Goal: Task Accomplishment & Management: Manage account settings

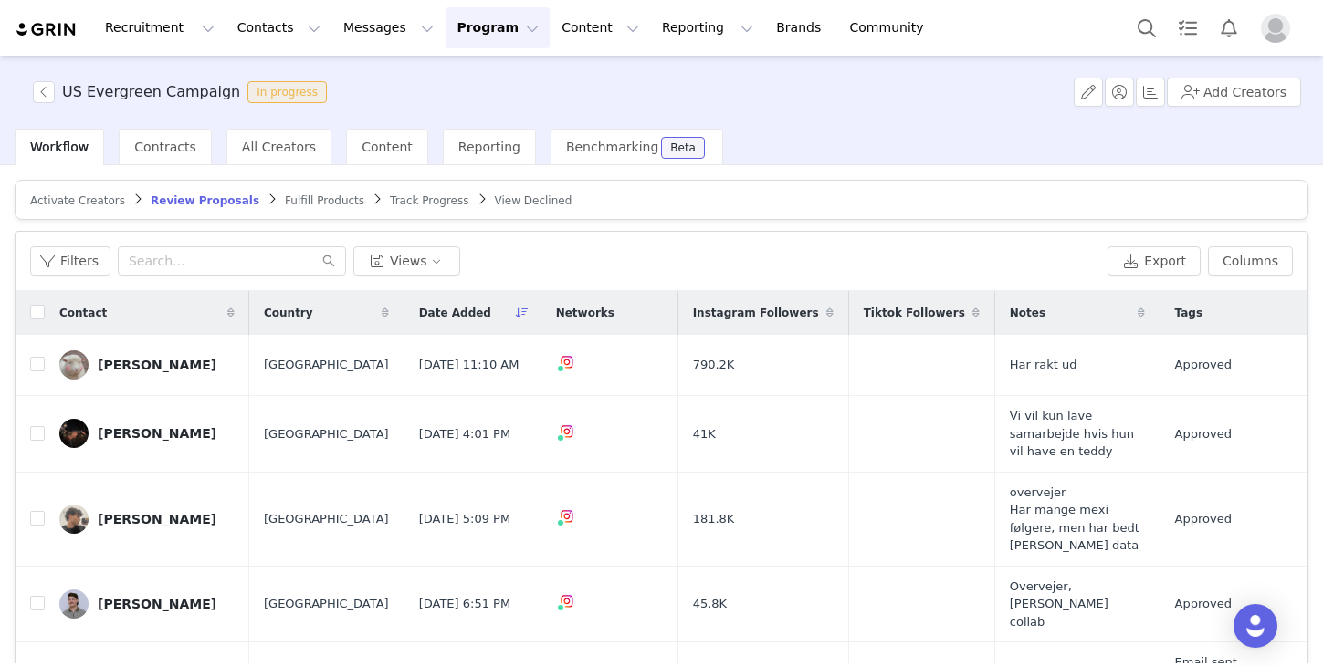
click at [176, 201] on span "Review Proposals" at bounding box center [205, 200] width 109 height 13
click at [82, 246] on button "Filters" at bounding box center [70, 260] width 80 height 29
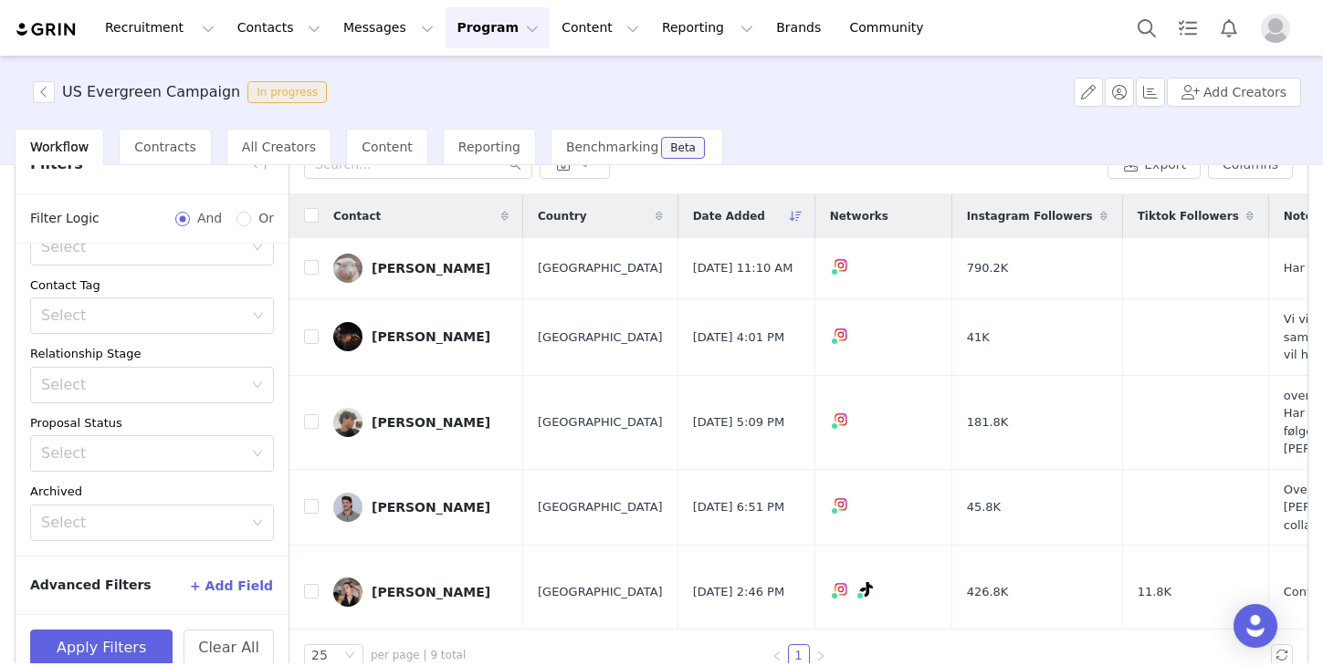
scroll to position [129, 0]
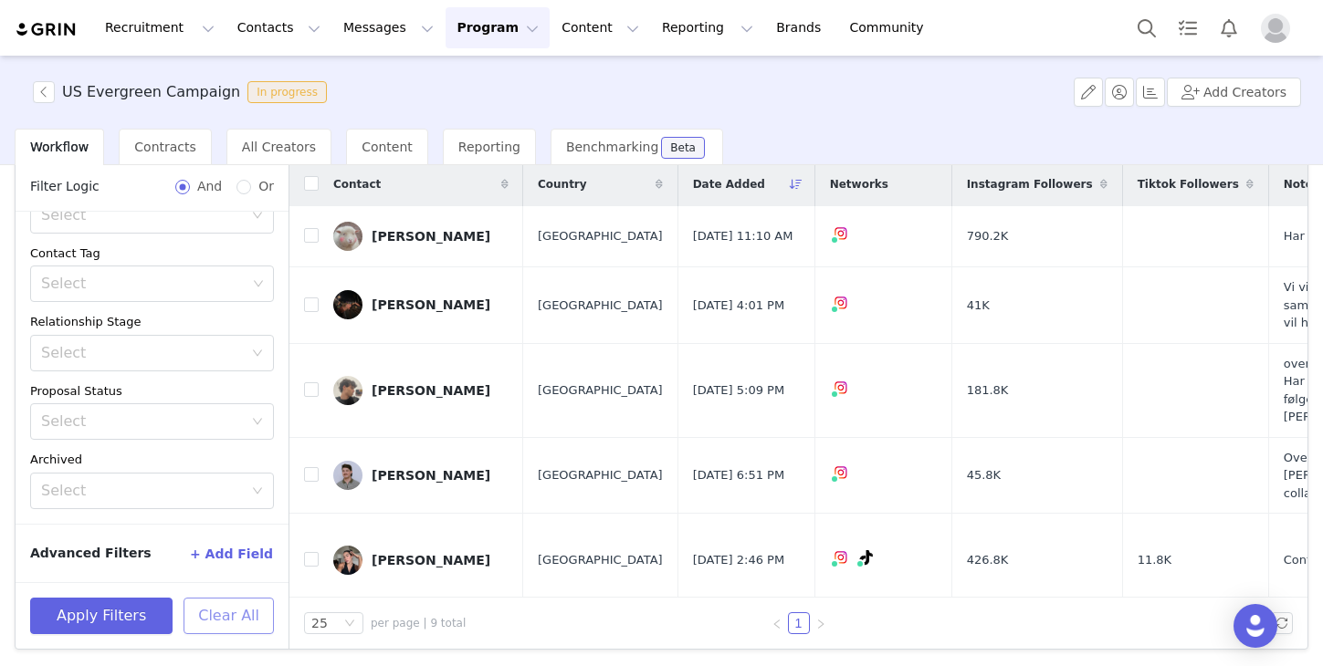
click at [223, 615] on button "Clear All" at bounding box center [228, 616] width 90 height 37
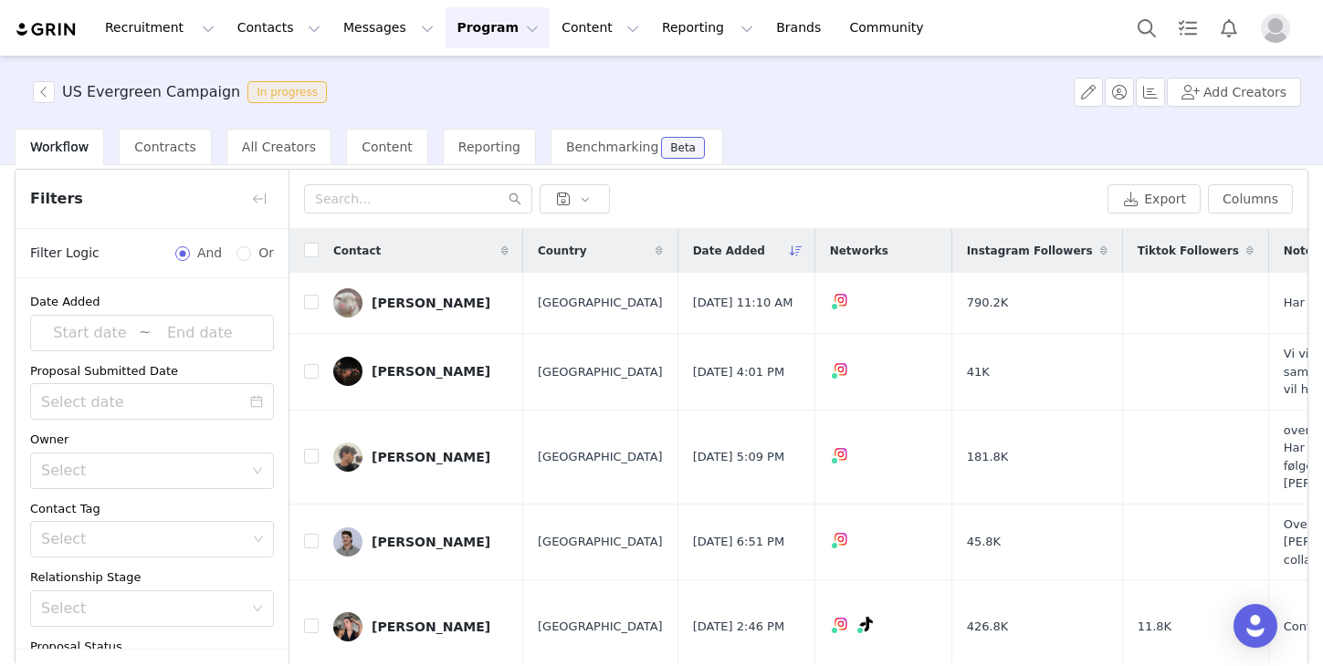
scroll to position [0, 0]
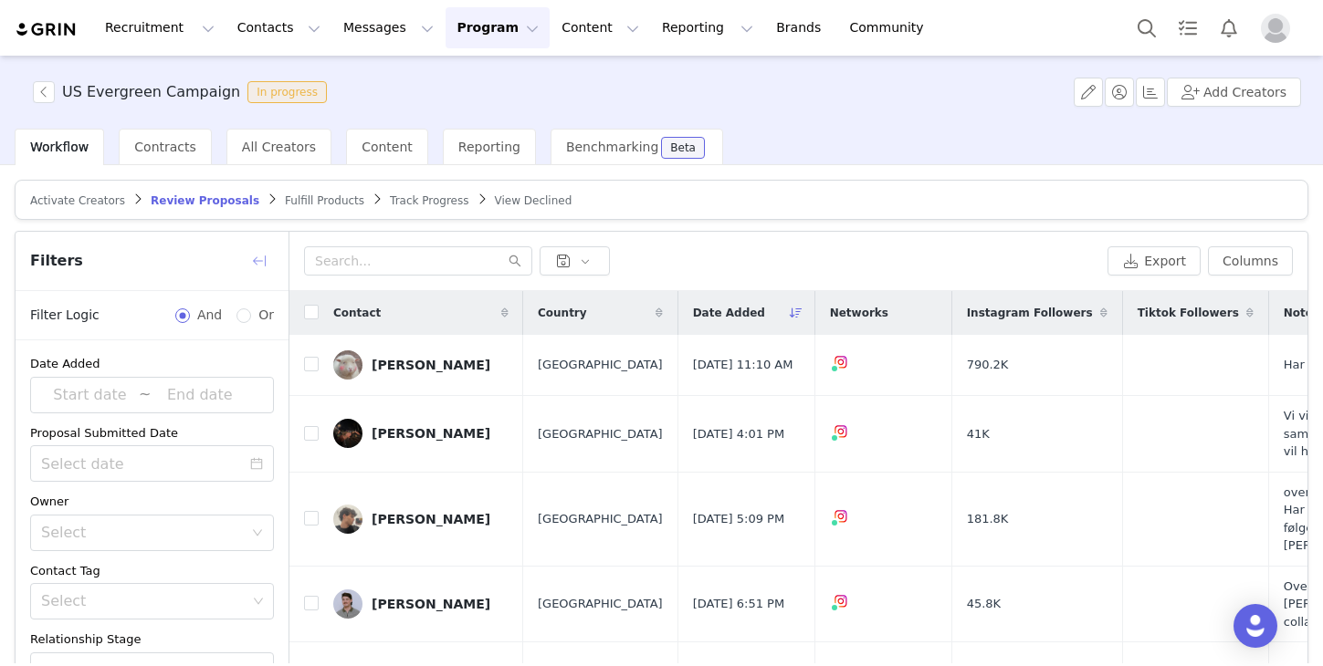
click at [268, 255] on button "button" at bounding box center [259, 260] width 29 height 29
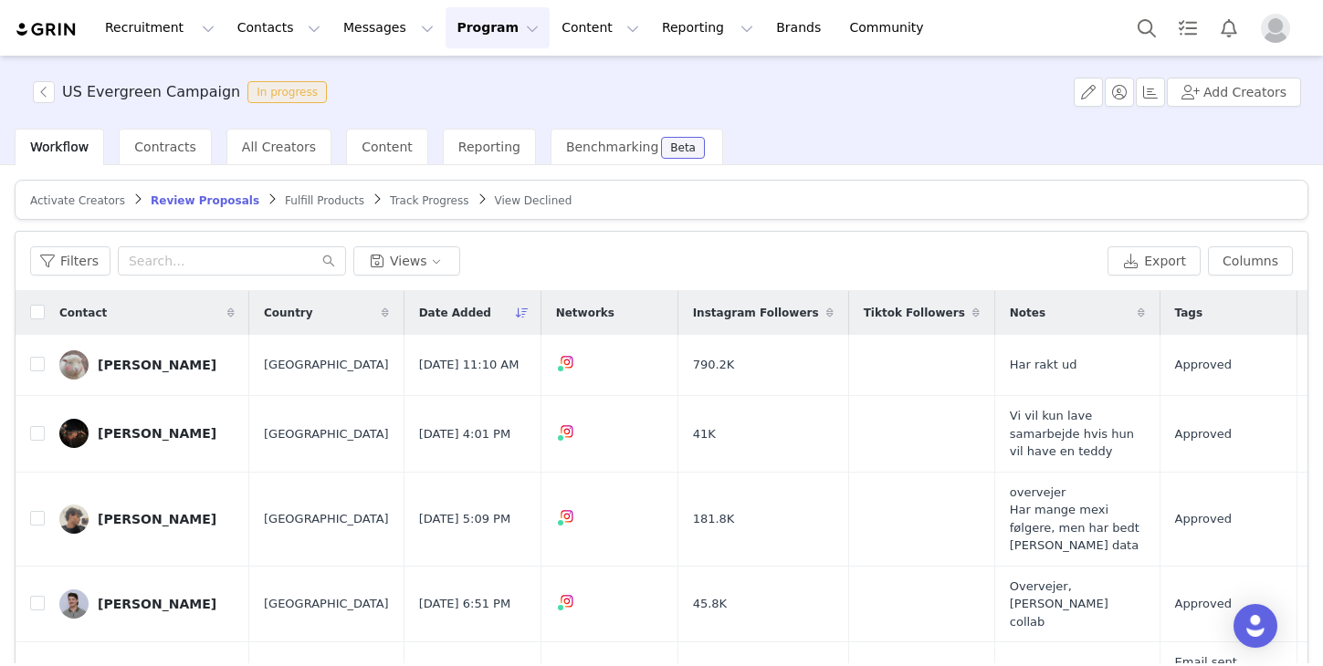
click at [455, 39] on button "Program Program" at bounding box center [497, 27] width 104 height 41
click at [468, 76] on p "Activations" at bounding box center [467, 80] width 70 height 19
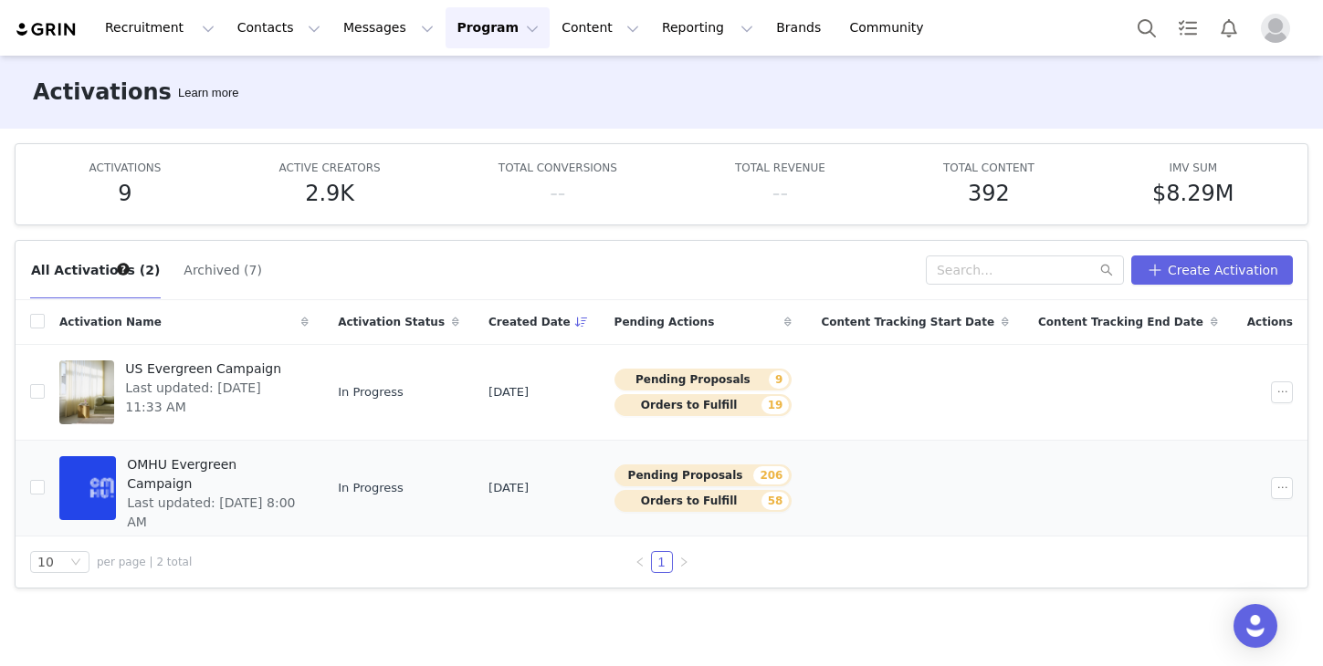
click at [208, 462] on span "OMHU Evergreen Campaign" at bounding box center [212, 474] width 171 height 38
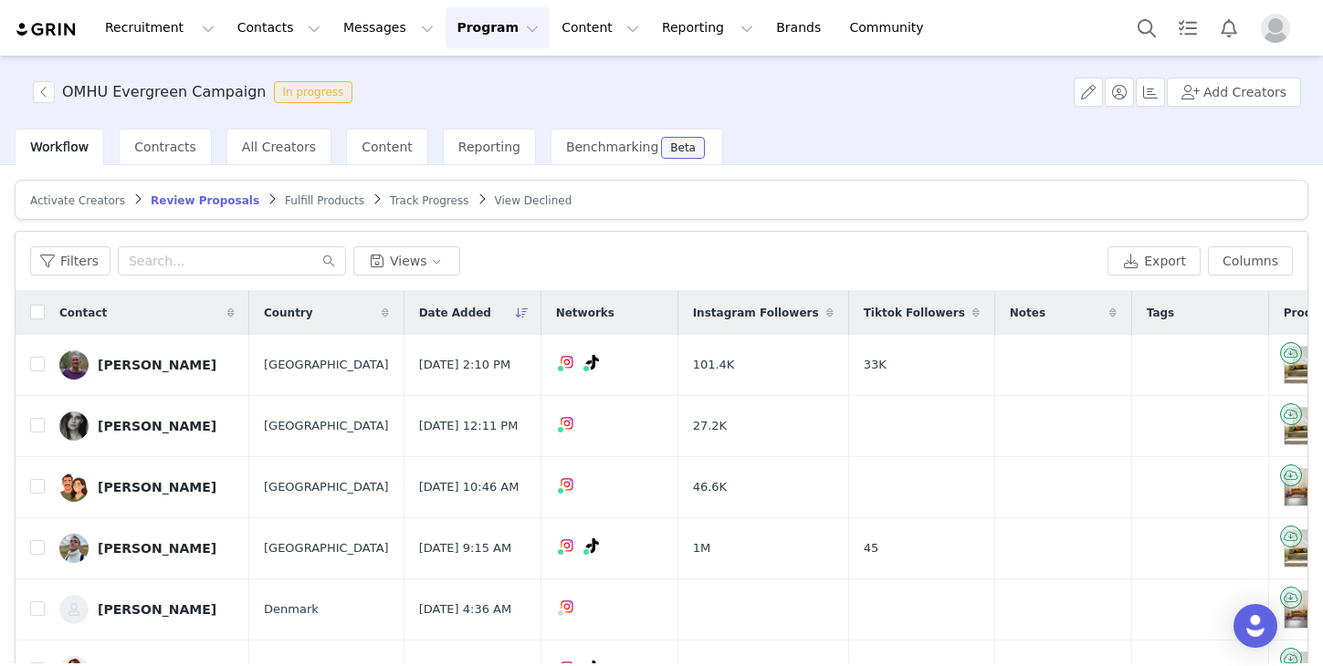
click at [1269, 35] on img "Profile" at bounding box center [1275, 28] width 29 height 29
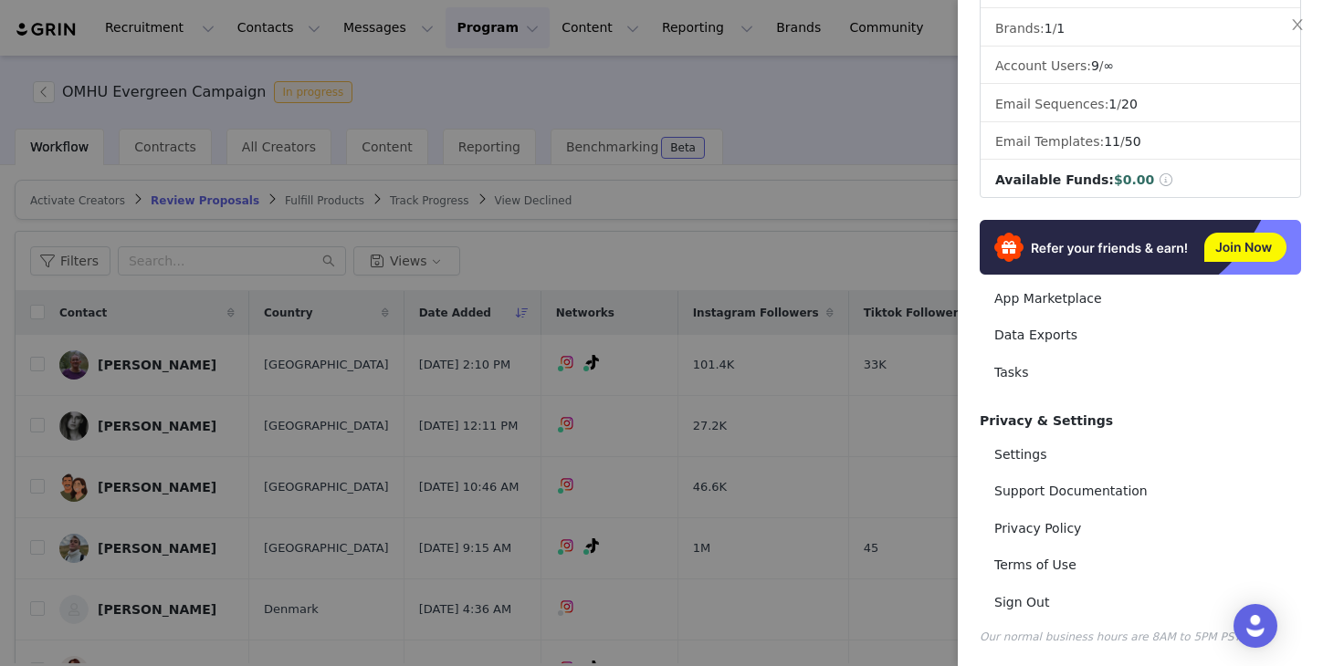
scroll to position [258, 0]
click at [1056, 448] on link "Settings" at bounding box center [1139, 454] width 321 height 34
select select "UTC"
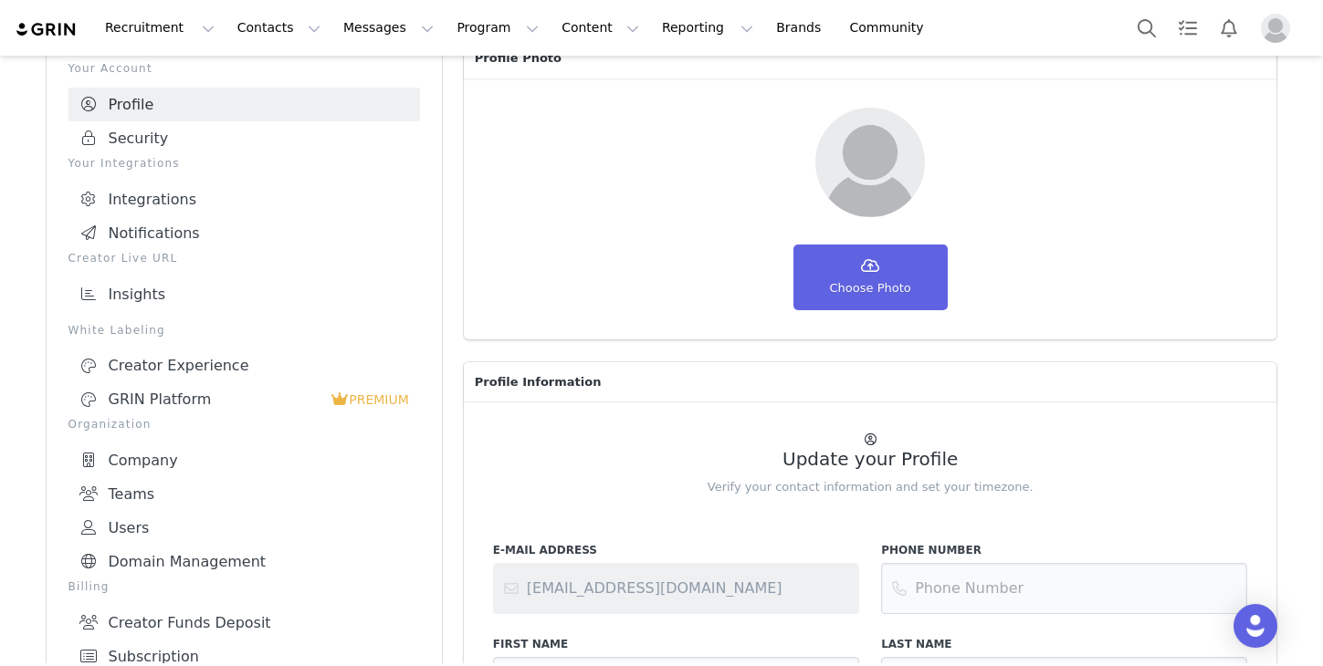
scroll to position [126, 0]
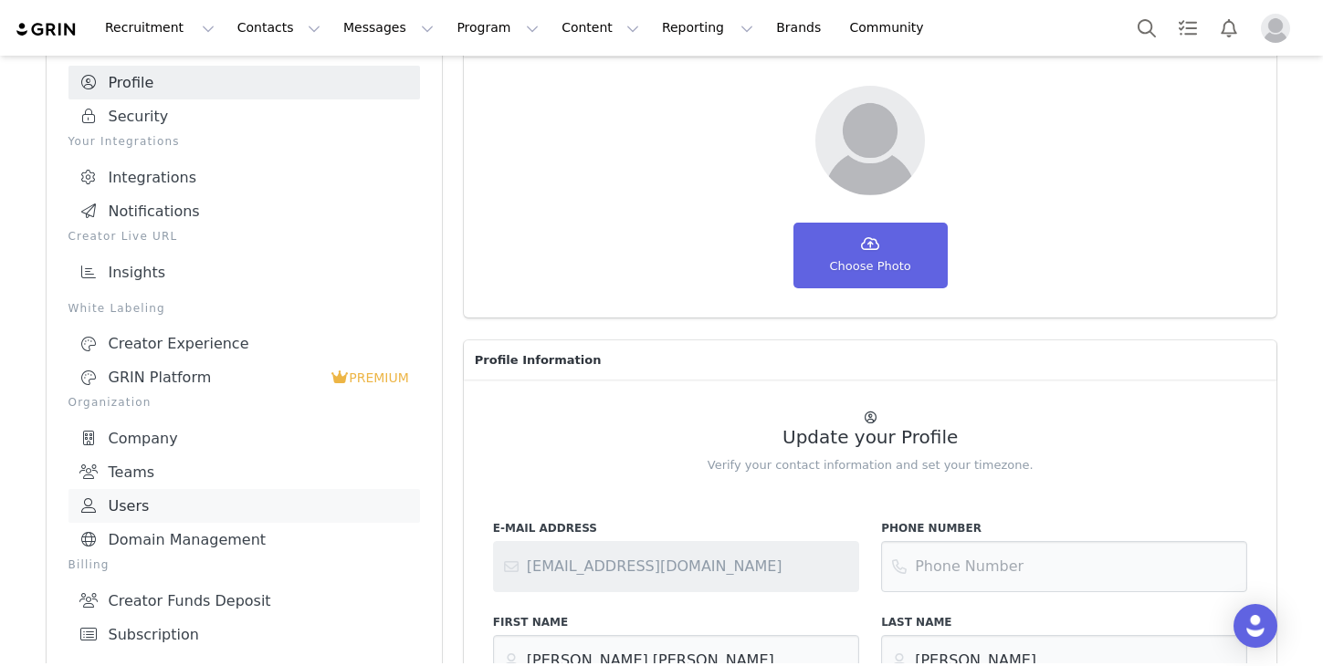
click at [176, 503] on link "Users" at bounding box center [243, 506] width 351 height 34
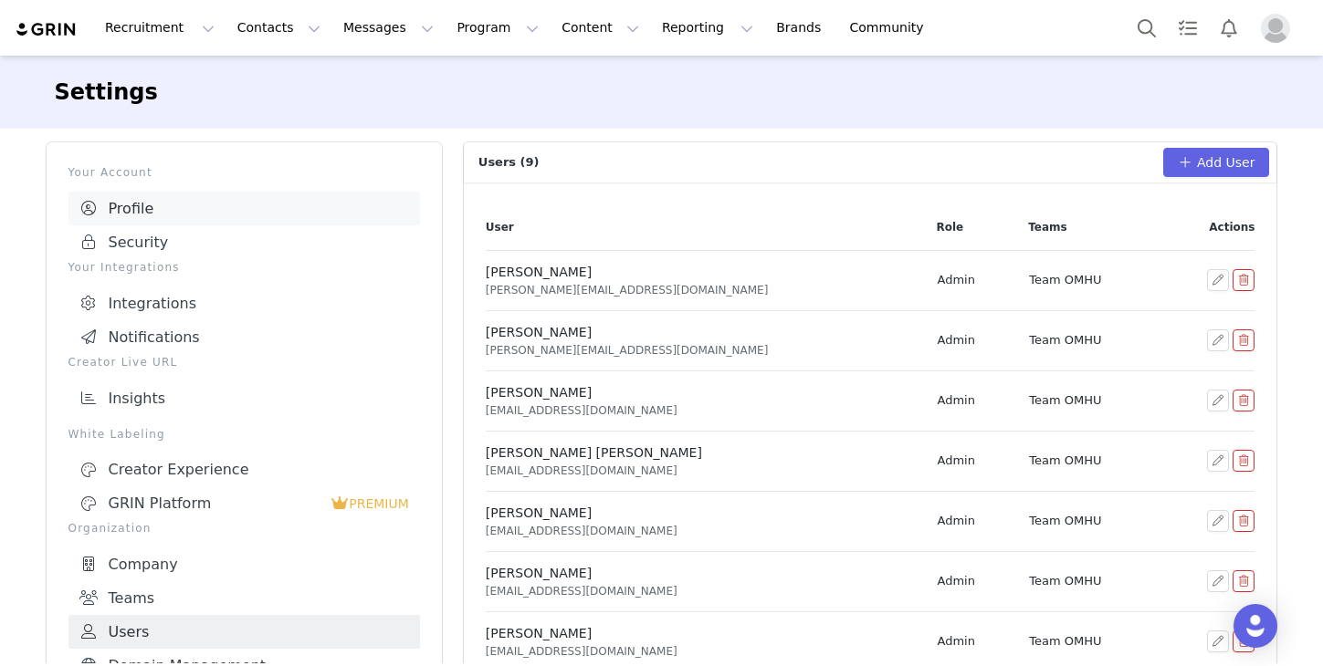
click at [187, 213] on link "Profile" at bounding box center [243, 209] width 351 height 34
select select "UTC"
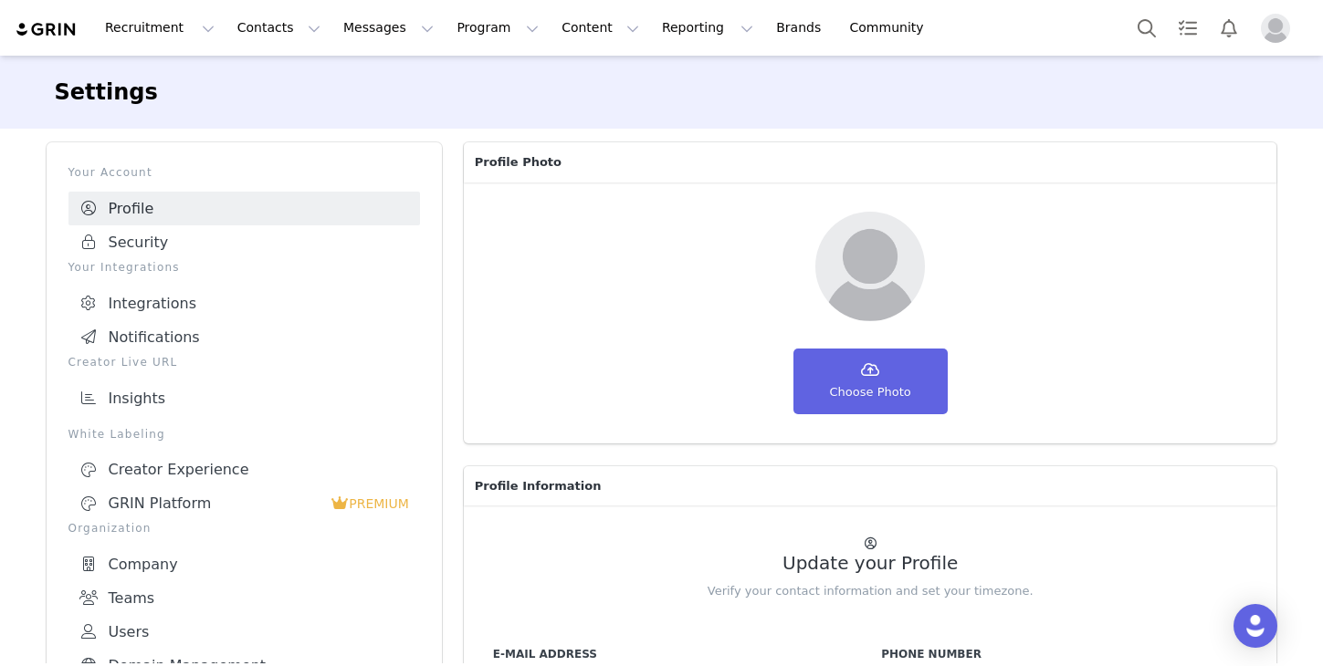
click at [452, 246] on div "Your Account Profile Security Your Integrations Integrations Notifications Crea…" at bounding box center [244, 575] width 417 height 888
